Goal: Task Accomplishment & Management: Use online tool/utility

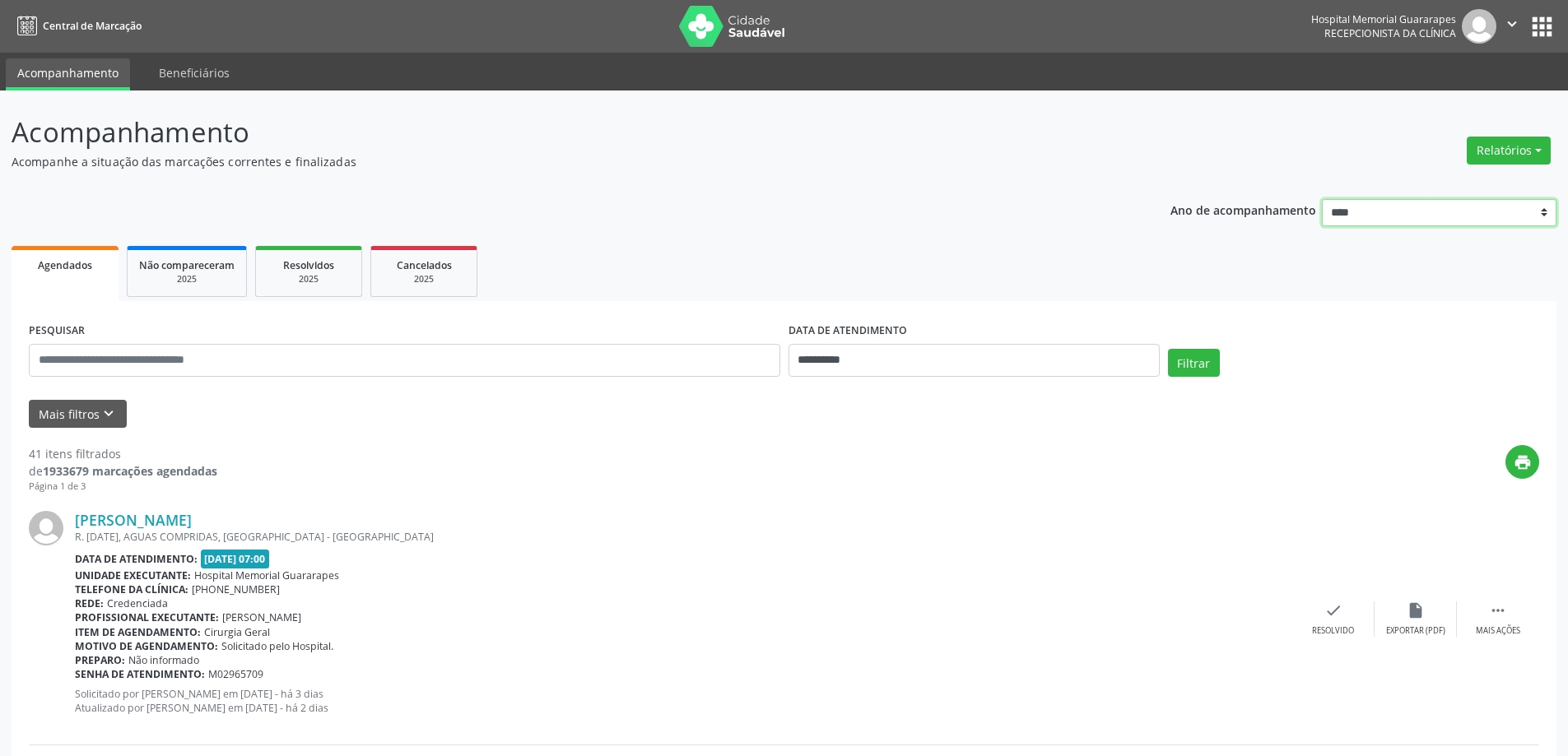
click at [1514, 208] on select "**** **** **** **** ****" at bounding box center [1439, 212] width 235 height 28
click at [1162, 254] on ul "Agendados Não compareceram 2025 Resolvidos 2025 Cancelados 2025" at bounding box center [784, 271] width 1545 height 59
click at [1503, 159] on button "Relatórios" at bounding box center [1509, 150] width 84 height 28
click at [1460, 189] on link "Agendamentos" at bounding box center [1463, 185] width 177 height 23
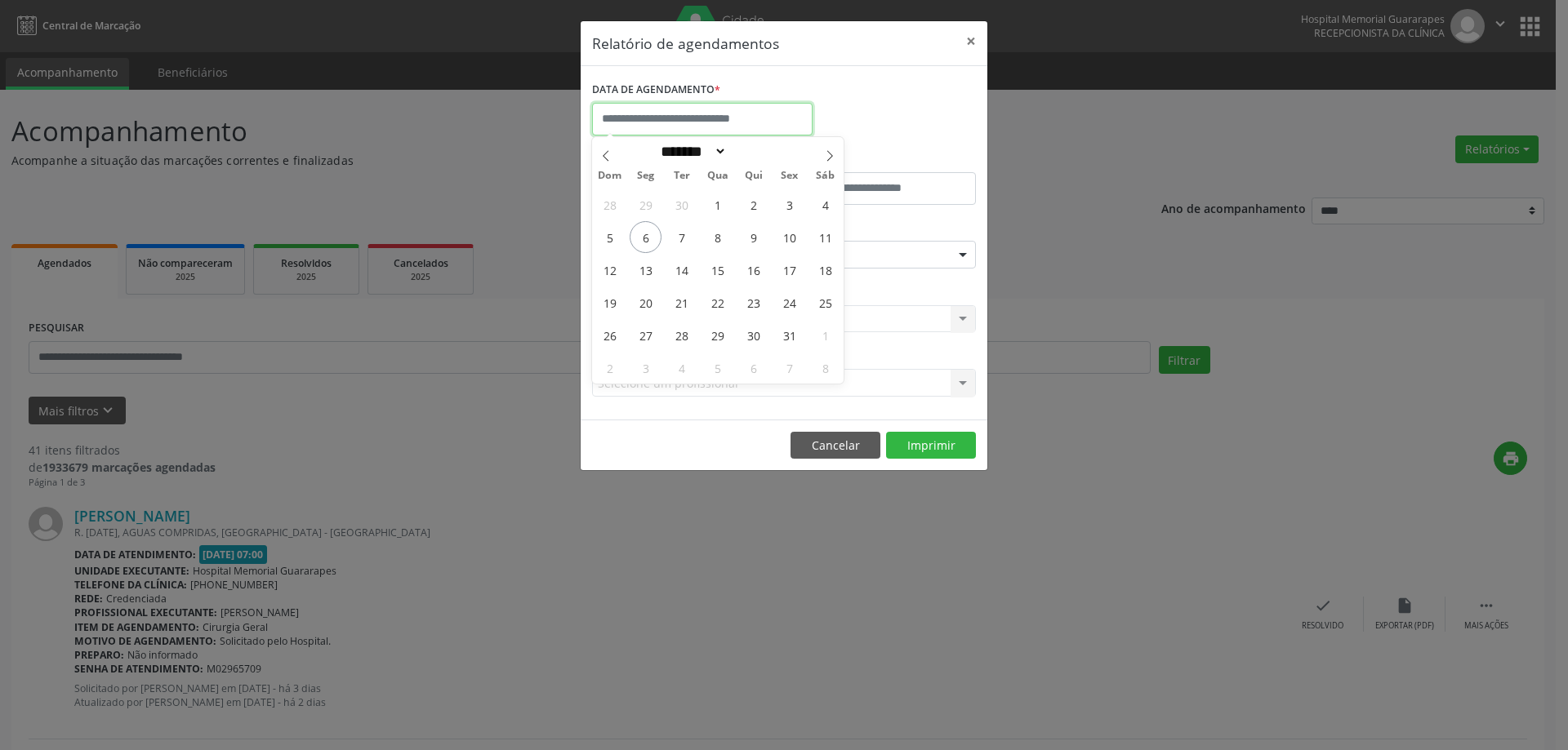
click at [724, 128] on input "text" at bounding box center [702, 119] width 220 height 33
click at [680, 230] on span "7" at bounding box center [682, 237] width 32 height 32
type input "**********"
click at [680, 230] on span "7" at bounding box center [682, 237] width 32 height 32
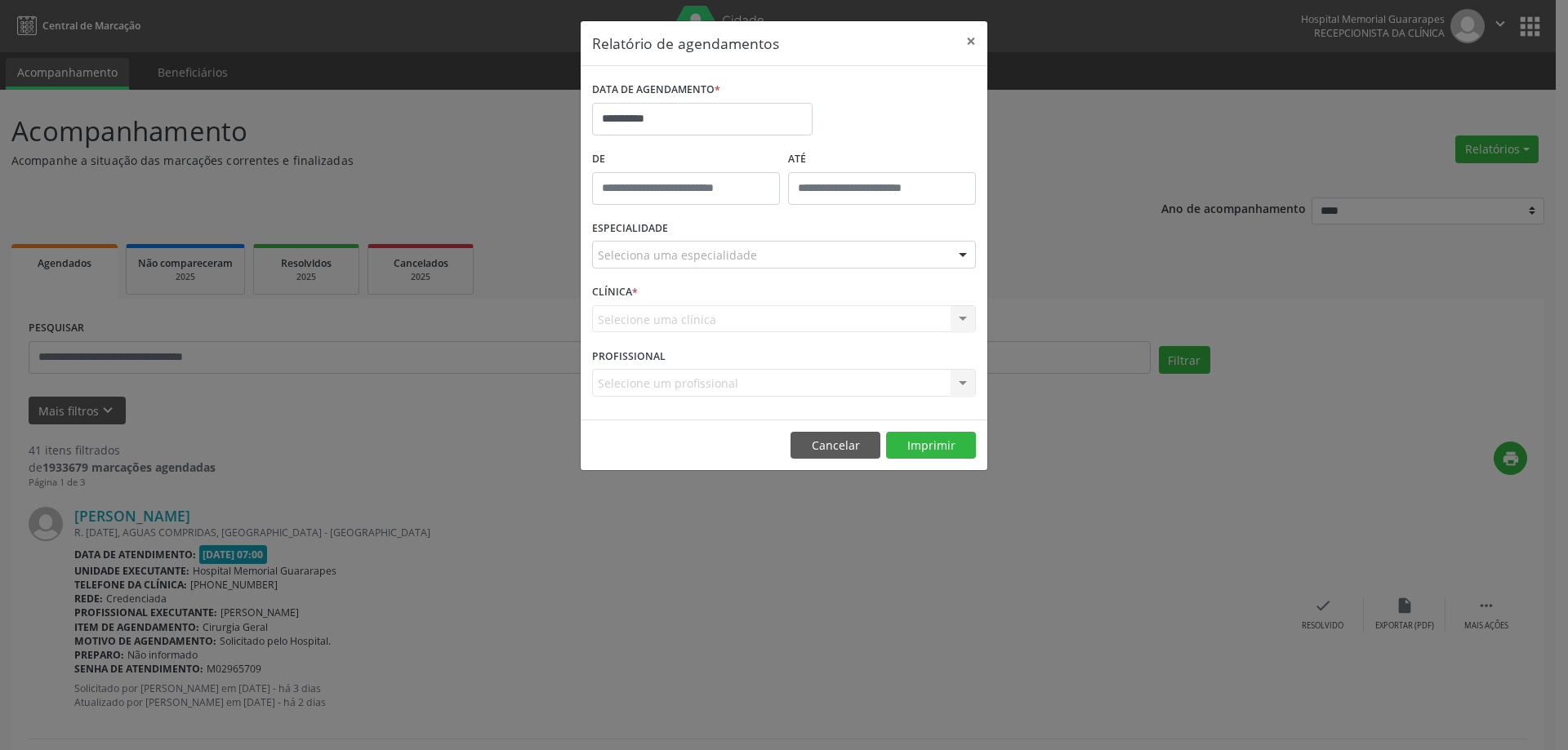
click at [802, 250] on div "Seleciona uma especialidade" at bounding box center [783, 255] width 384 height 28
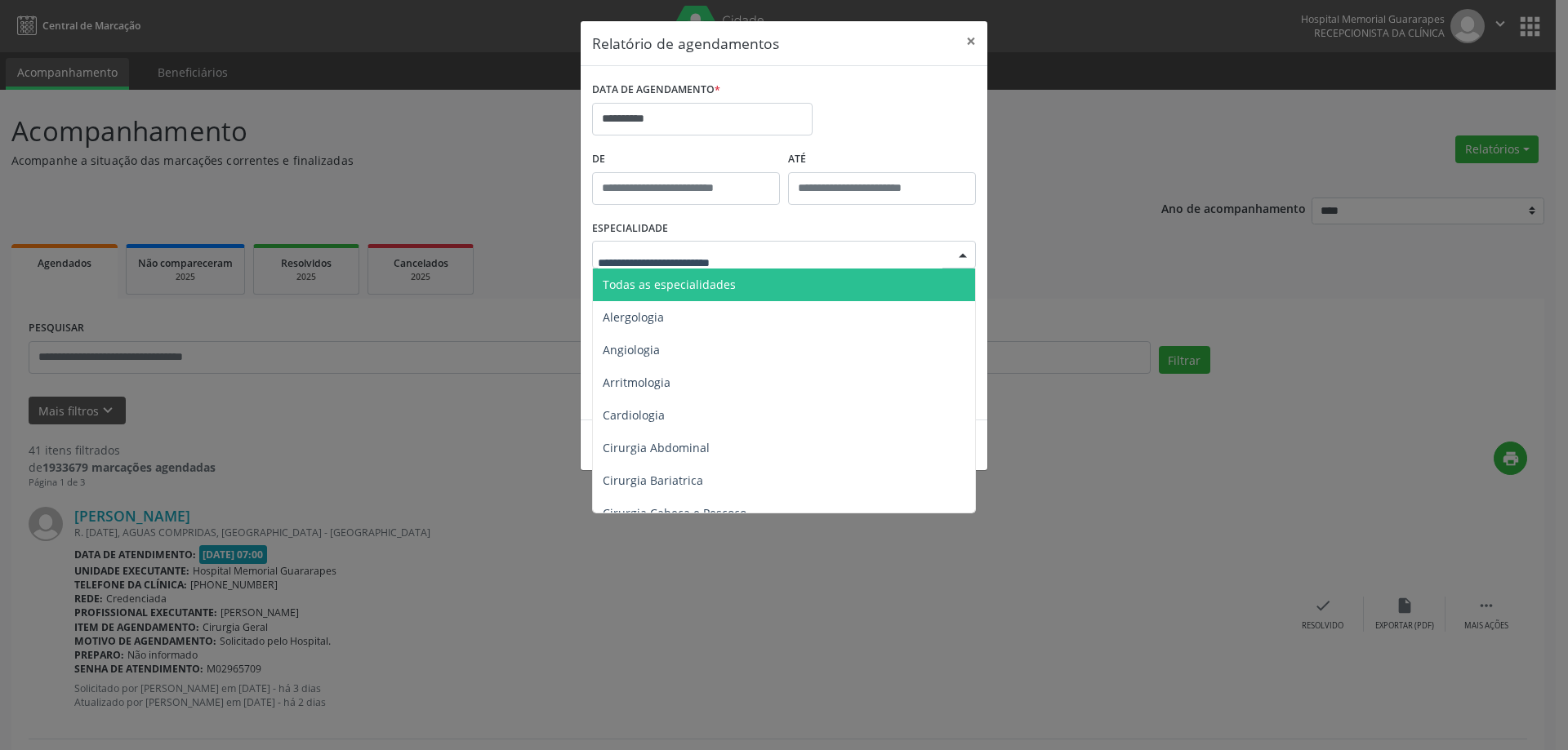
click at [669, 284] on span "Todas as especialidades" at bounding box center [669, 284] width 133 height 15
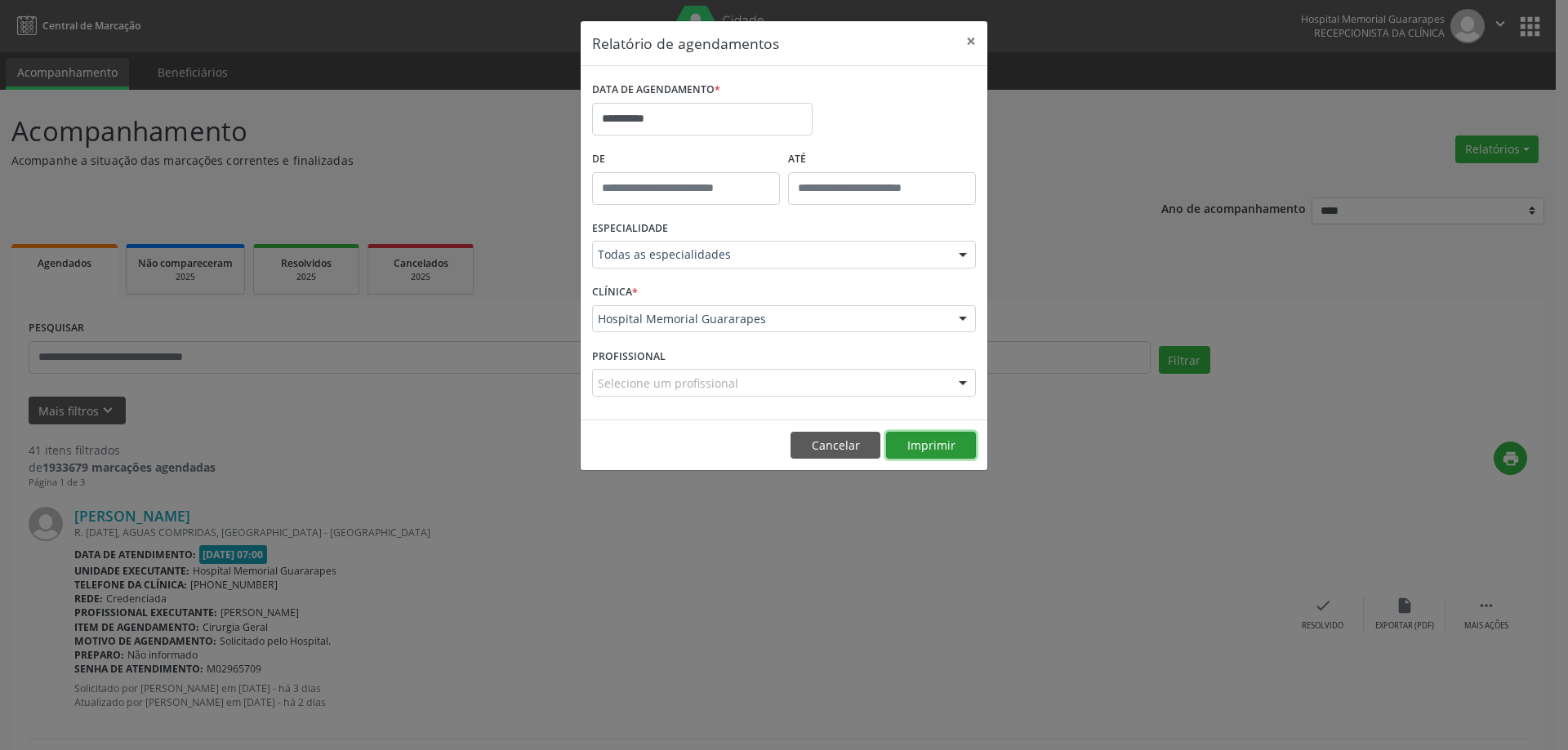
click at [928, 445] on button "Imprimir" at bounding box center [930, 445] width 90 height 28
